Goal: Information Seeking & Learning: Learn about a topic

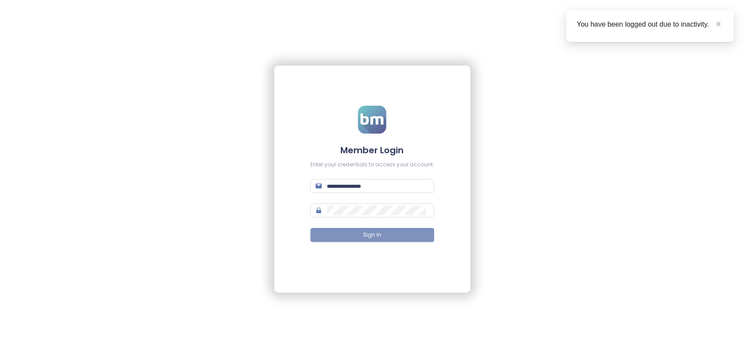
type input "**********"
click at [403, 241] on button "Sign In" at bounding box center [372, 235] width 124 height 14
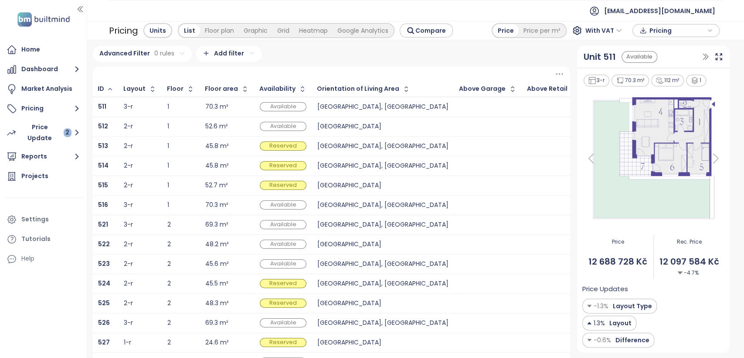
click at [44, 99] on ul "Home Dashboard Market Analysis Pricing Price Update 2 Reports Projects Settings…" at bounding box center [43, 154] width 78 height 226
click at [46, 105] on button "Pricing" at bounding box center [43, 108] width 78 height 17
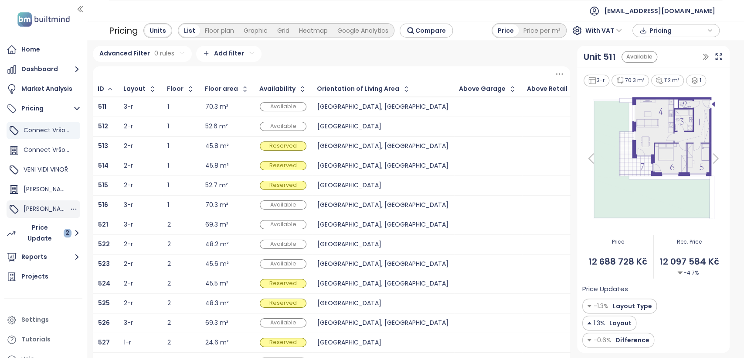
click at [49, 208] on div "[PERSON_NAME]" at bounding box center [44, 208] width 74 height 17
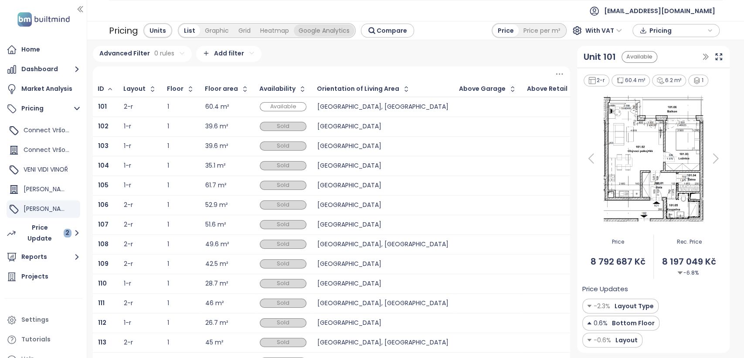
click at [330, 29] on div "Google Analytics" at bounding box center [324, 30] width 61 height 12
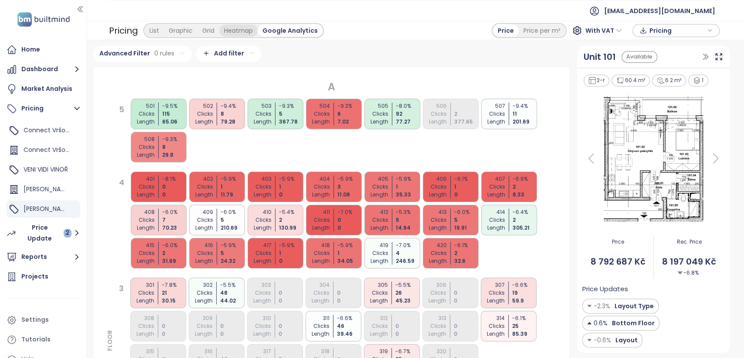
click at [239, 30] on div "Heatmap" at bounding box center [238, 30] width 38 height 12
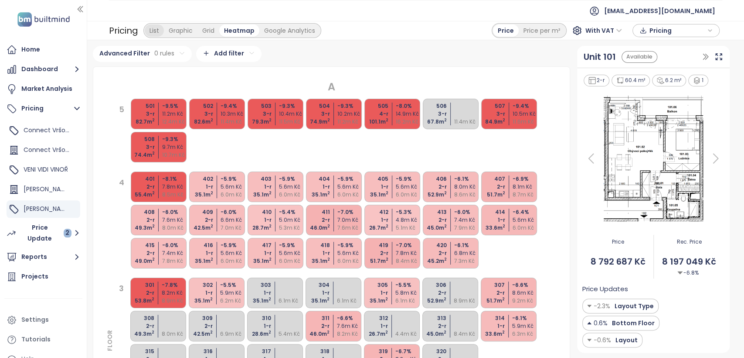
click at [156, 29] on div "List" at bounding box center [154, 30] width 19 height 12
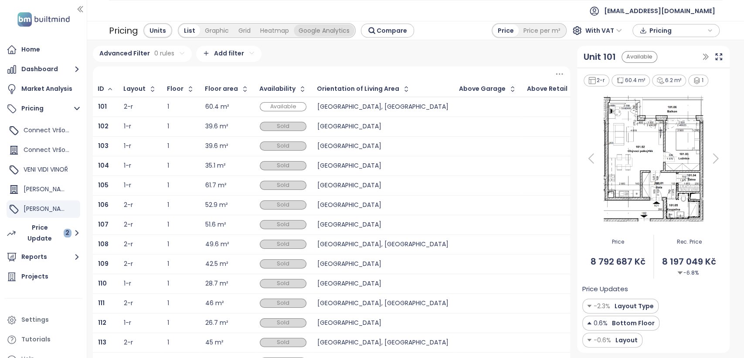
drag, startPoint x: 335, startPoint y: 32, endPoint x: 340, endPoint y: 24, distance: 9.4
click at [335, 31] on div "Google Analytics" at bounding box center [324, 30] width 61 height 12
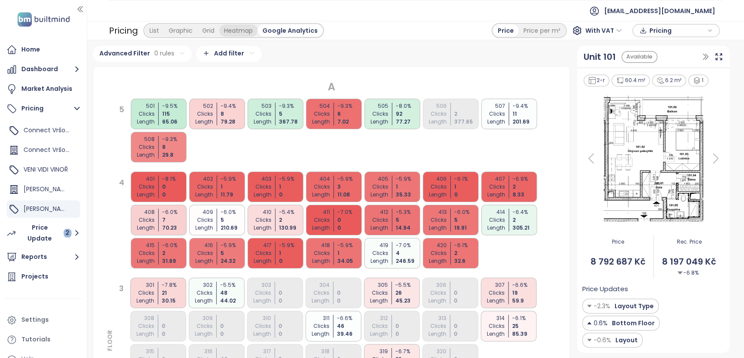
click at [234, 34] on div "Heatmap" at bounding box center [238, 30] width 38 height 12
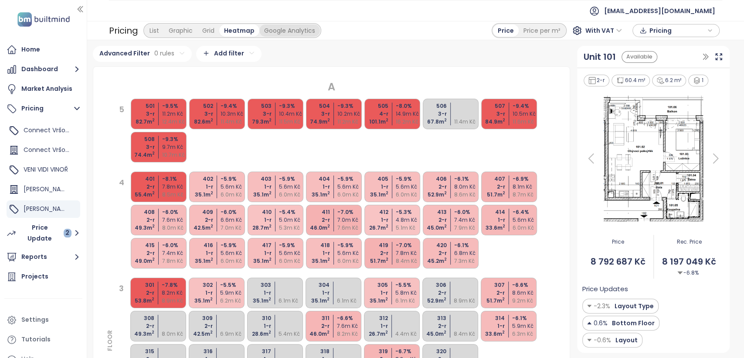
click at [275, 31] on div "Google Analytics" at bounding box center [289, 30] width 61 height 12
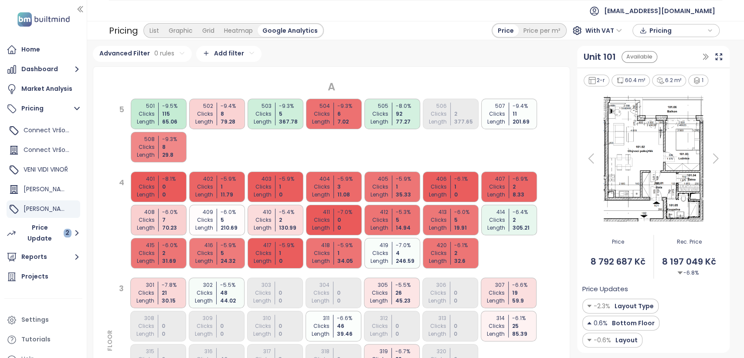
click at [274, 124] on div "503 Clicks Length -9.3 % 5 367.78" at bounding box center [276, 114] width 56 height 31
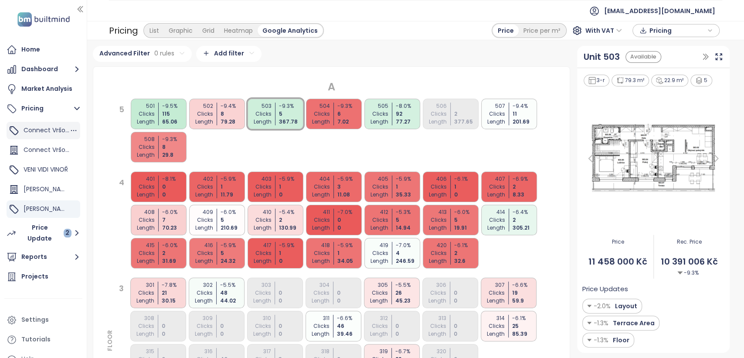
click at [29, 130] on span "Connect Vršovice 5,7,8,9" at bounding box center [61, 130] width 75 height 9
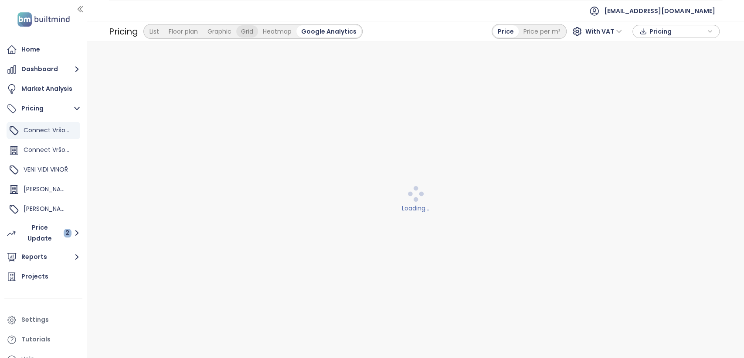
click at [252, 33] on div "Grid" at bounding box center [247, 31] width 22 height 12
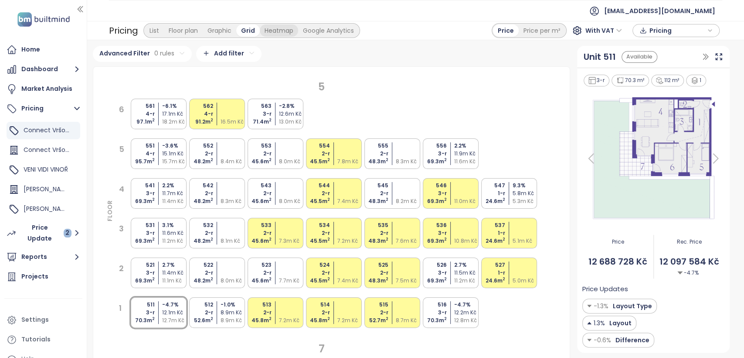
click at [266, 31] on div "Heatmap" at bounding box center [279, 30] width 38 height 12
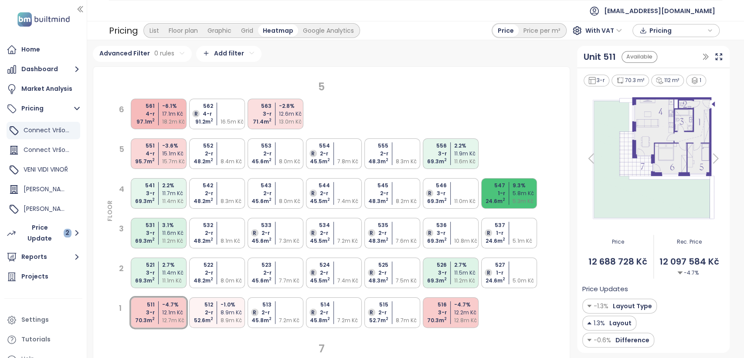
click at [507, 197] on div "547 1-r 24.6 m 2 9.3 % 5.8m Kč 5.3m Kč" at bounding box center [509, 193] width 56 height 31
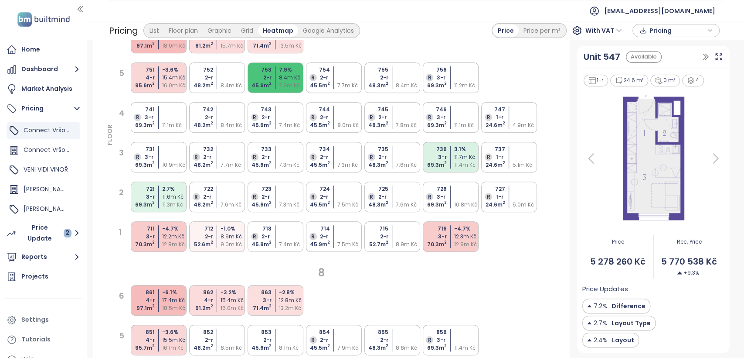
scroll to position [194, 0]
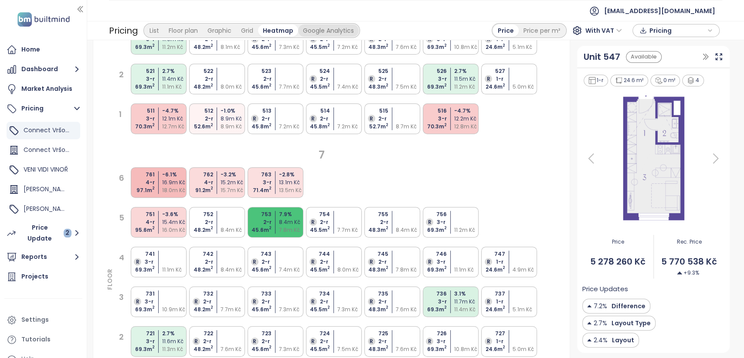
click at [329, 32] on div "Google Analytics" at bounding box center [328, 30] width 61 height 12
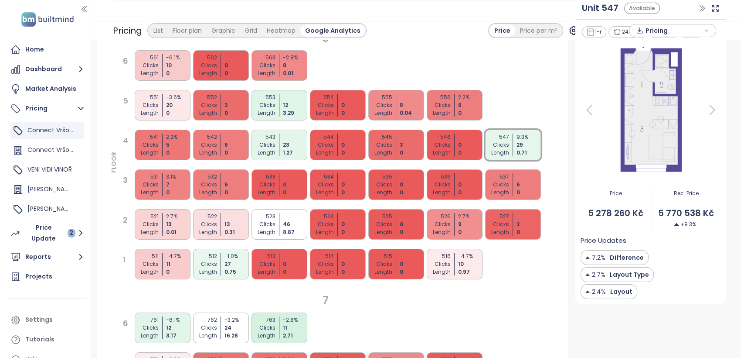
scroll to position [0, 0]
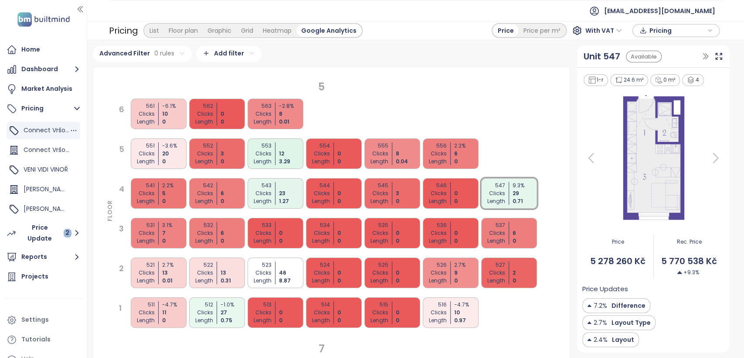
click at [52, 133] on span "Connect Vršovice 5,7,8,9" at bounding box center [61, 130] width 75 height 9
